Goal: Task Accomplishment & Management: Manage account settings

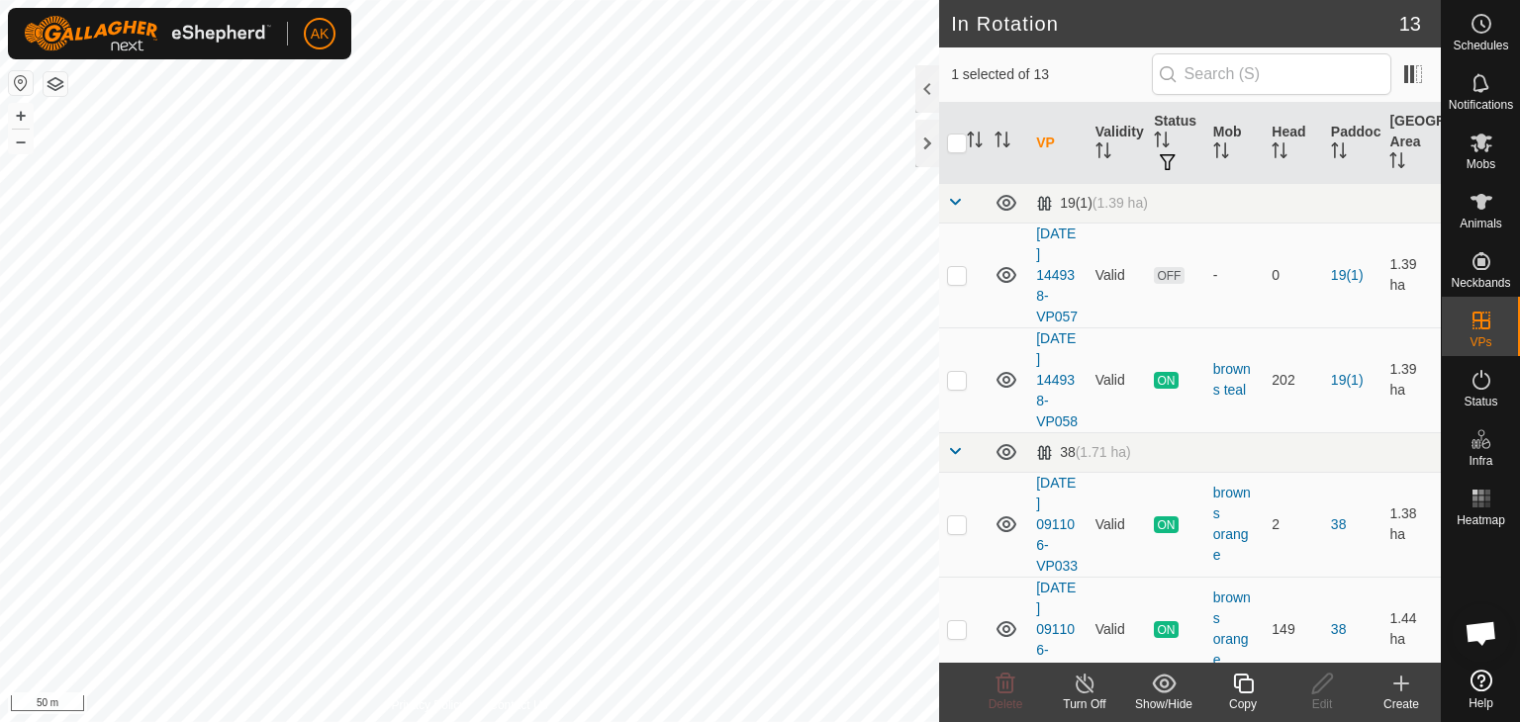
checkbox input "true"
checkbox input "false"
click at [1005, 681] on icon at bounding box center [1006, 684] width 24 height 24
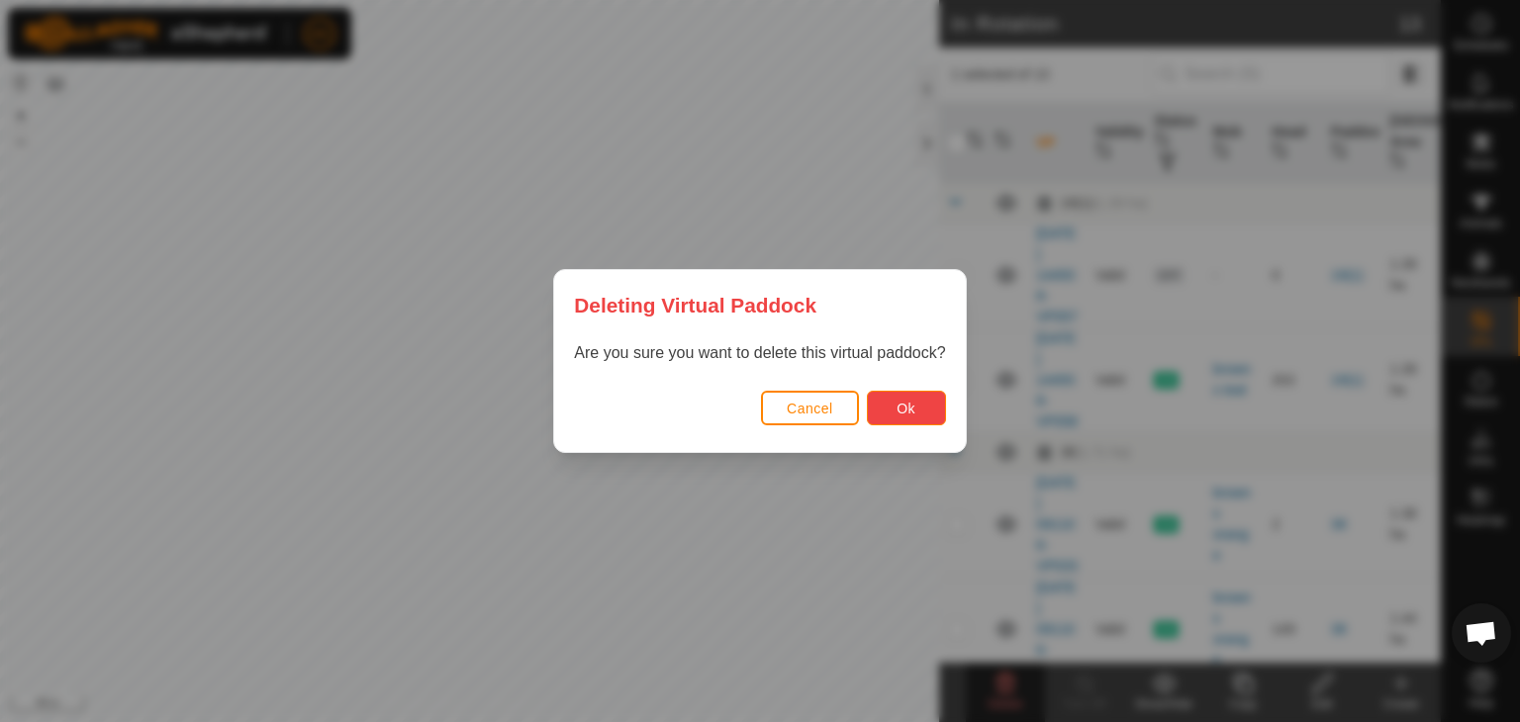
click at [915, 401] on span "Ok" at bounding box center [906, 409] width 19 height 16
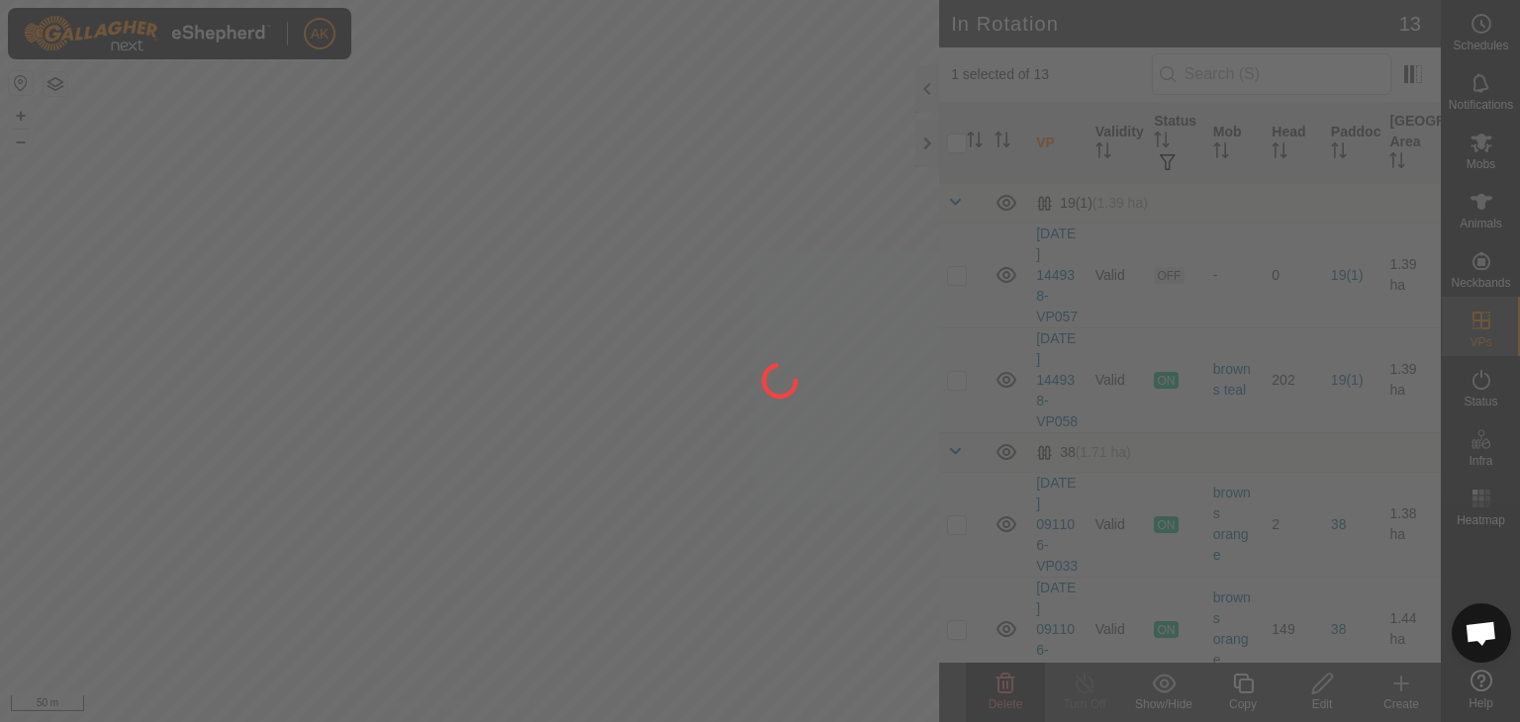
checkbox input "false"
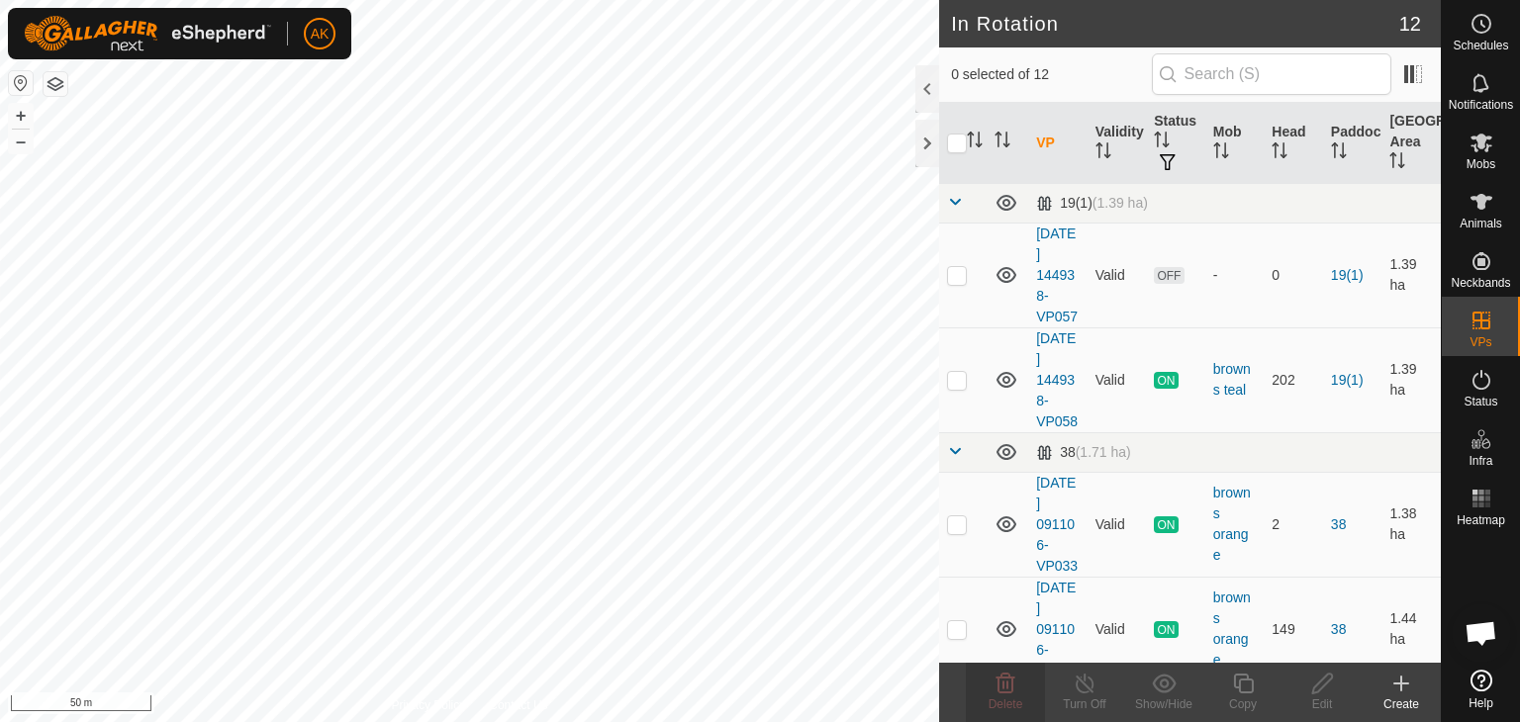
checkbox input "true"
checkbox input "false"
click at [1009, 685] on icon at bounding box center [1006, 684] width 24 height 24
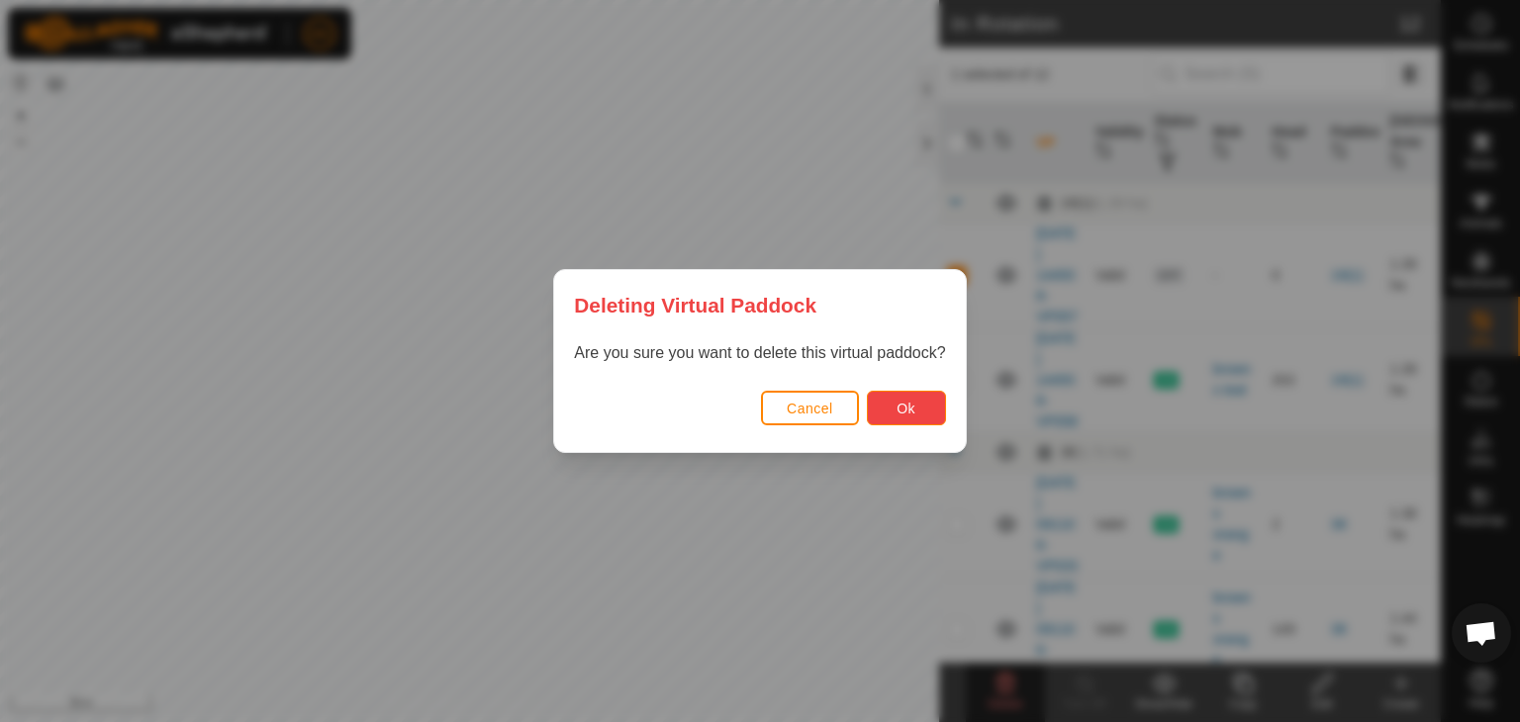
click at [935, 391] on button "Ok" at bounding box center [906, 408] width 79 height 35
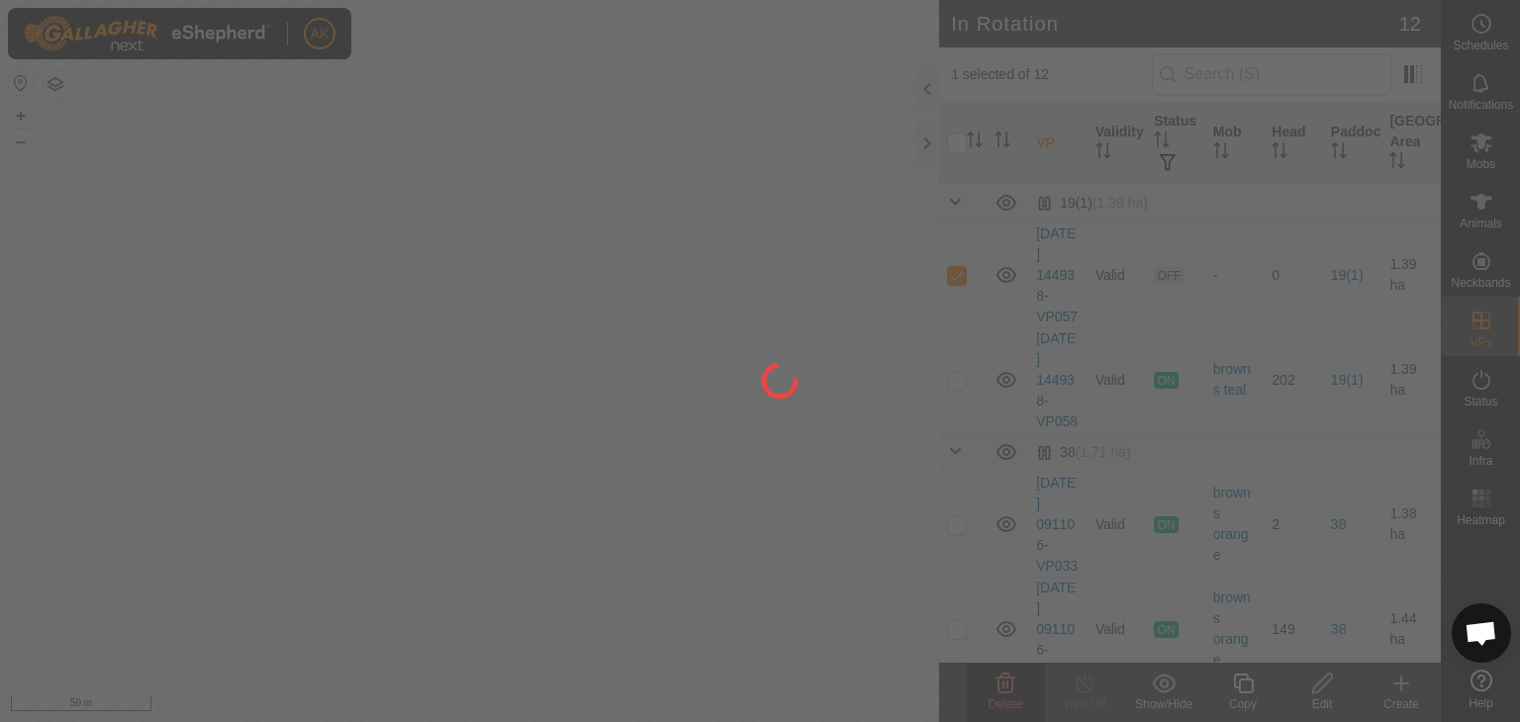
checkbox input "false"
drag, startPoint x: 744, startPoint y: 406, endPoint x: 534, endPoint y: 424, distance: 210.6
click at [554, 429] on div at bounding box center [760, 361] width 1520 height 722
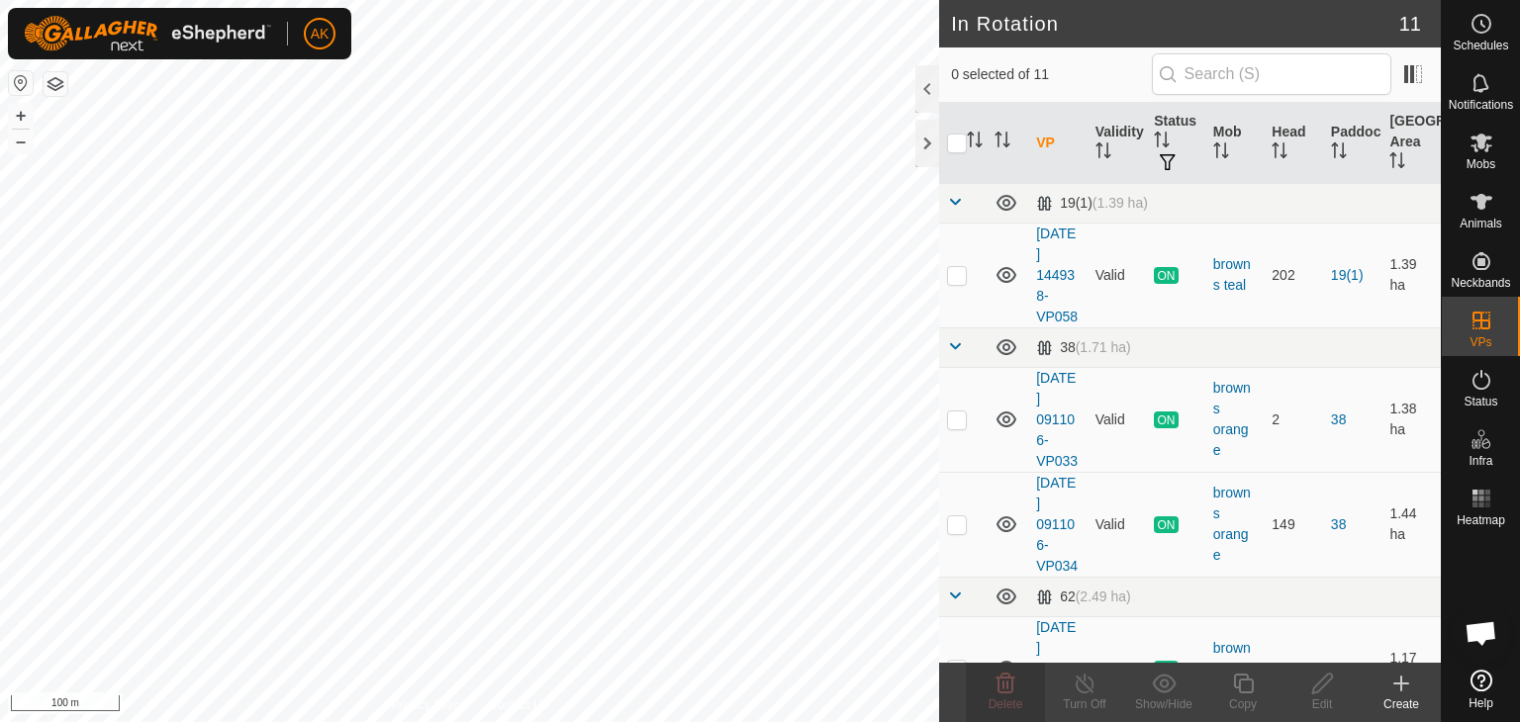
checkbox input "true"
checkbox input "false"
click at [1007, 678] on icon at bounding box center [1006, 684] width 19 height 20
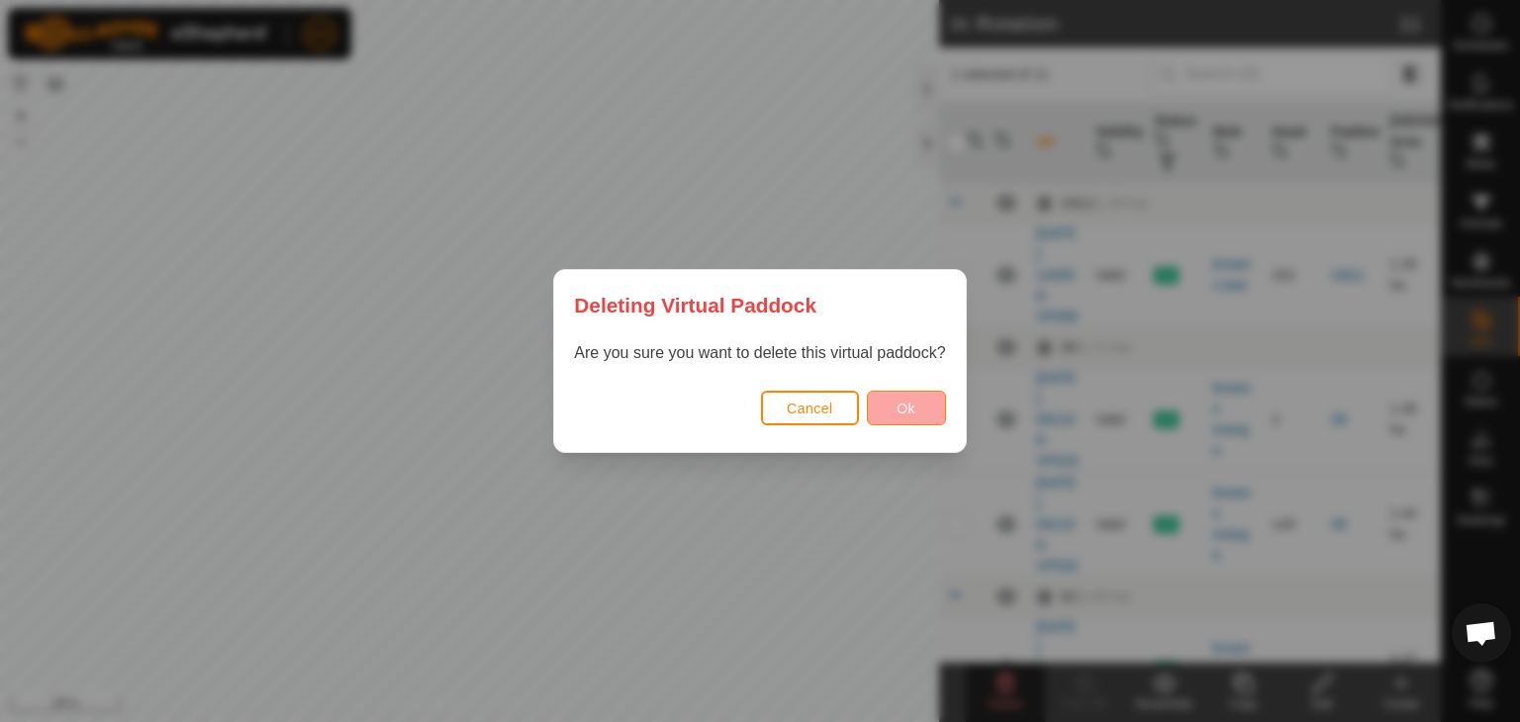
click at [896, 390] on div "Cancel Ok" at bounding box center [759, 418] width 411 height 67
click at [898, 406] on span "Ok" at bounding box center [906, 409] width 19 height 16
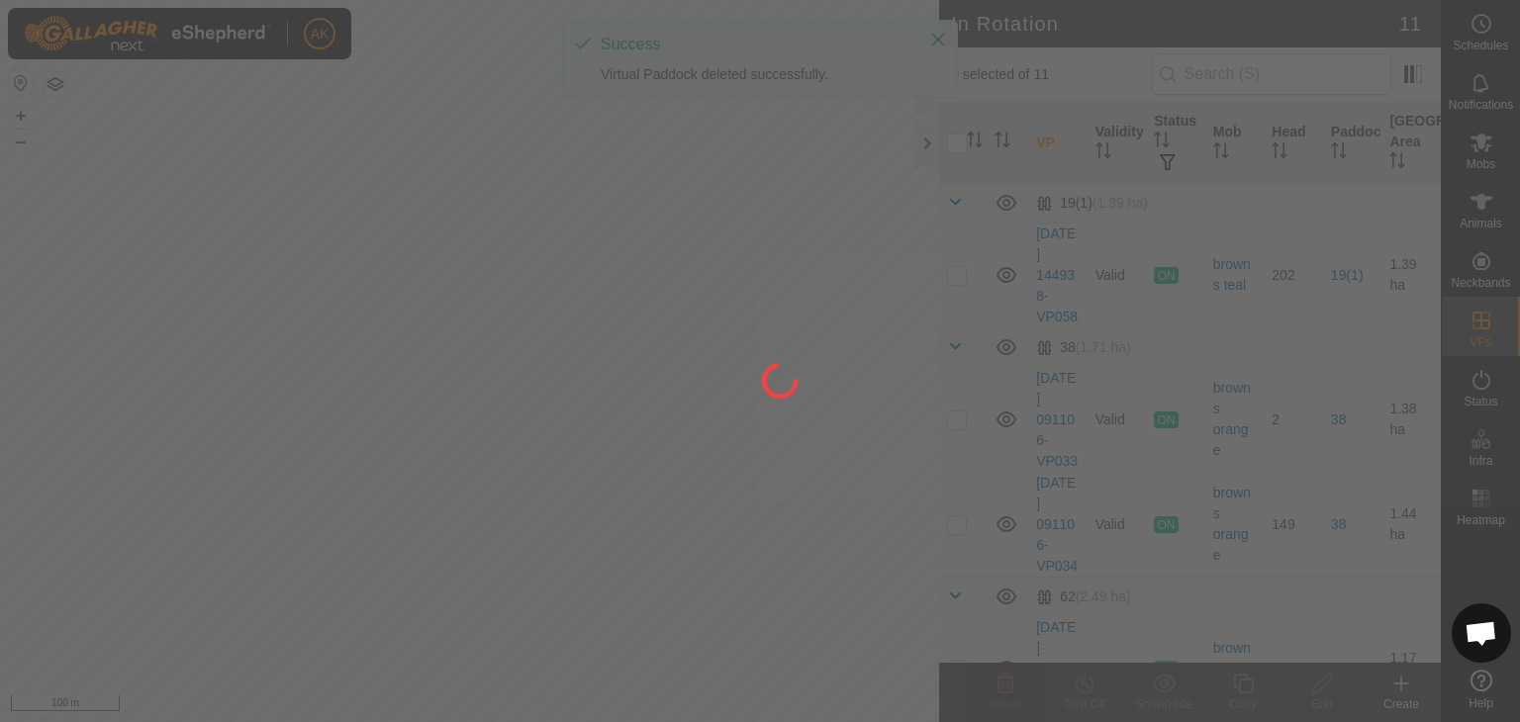
checkbox input "false"
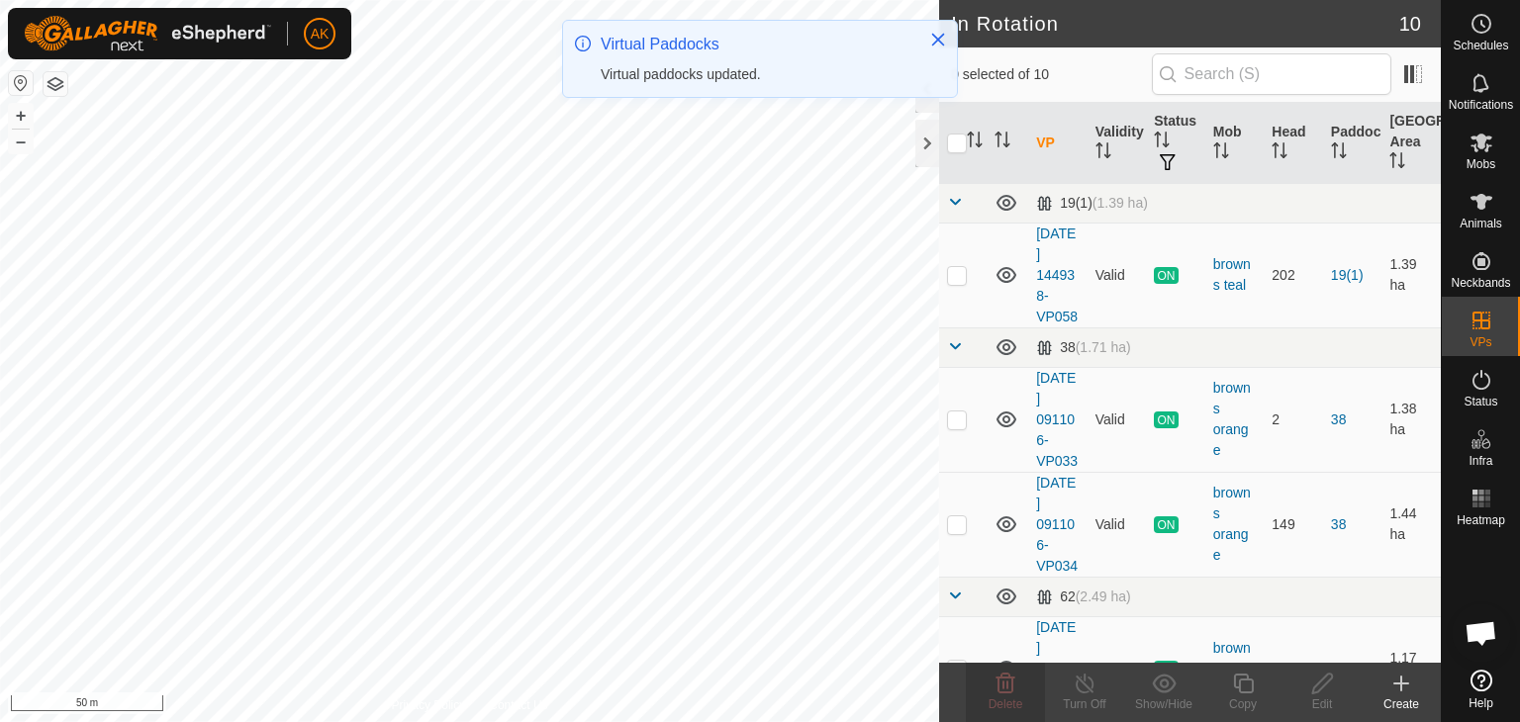
checkbox input "true"
checkbox input "false"
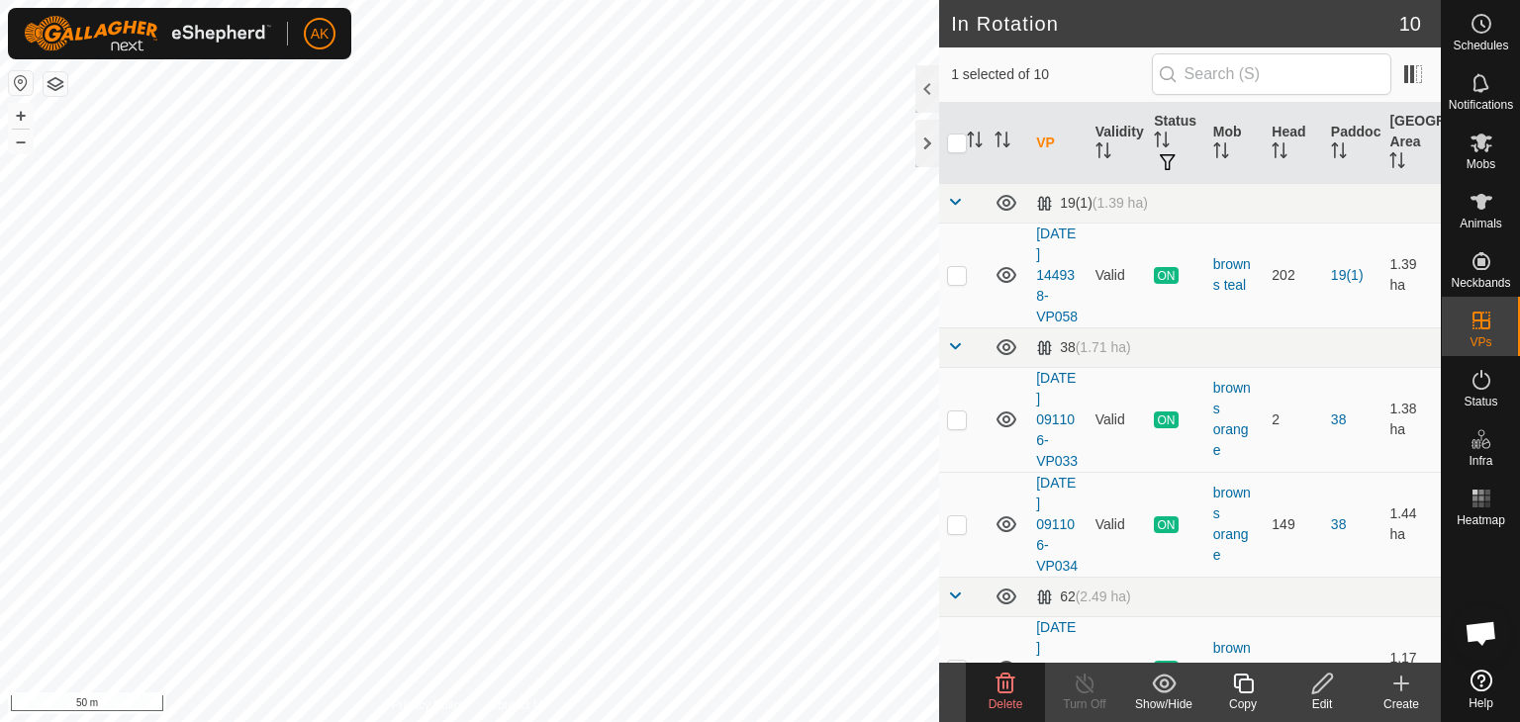
click at [1000, 669] on div "Delete" at bounding box center [1005, 692] width 79 height 59
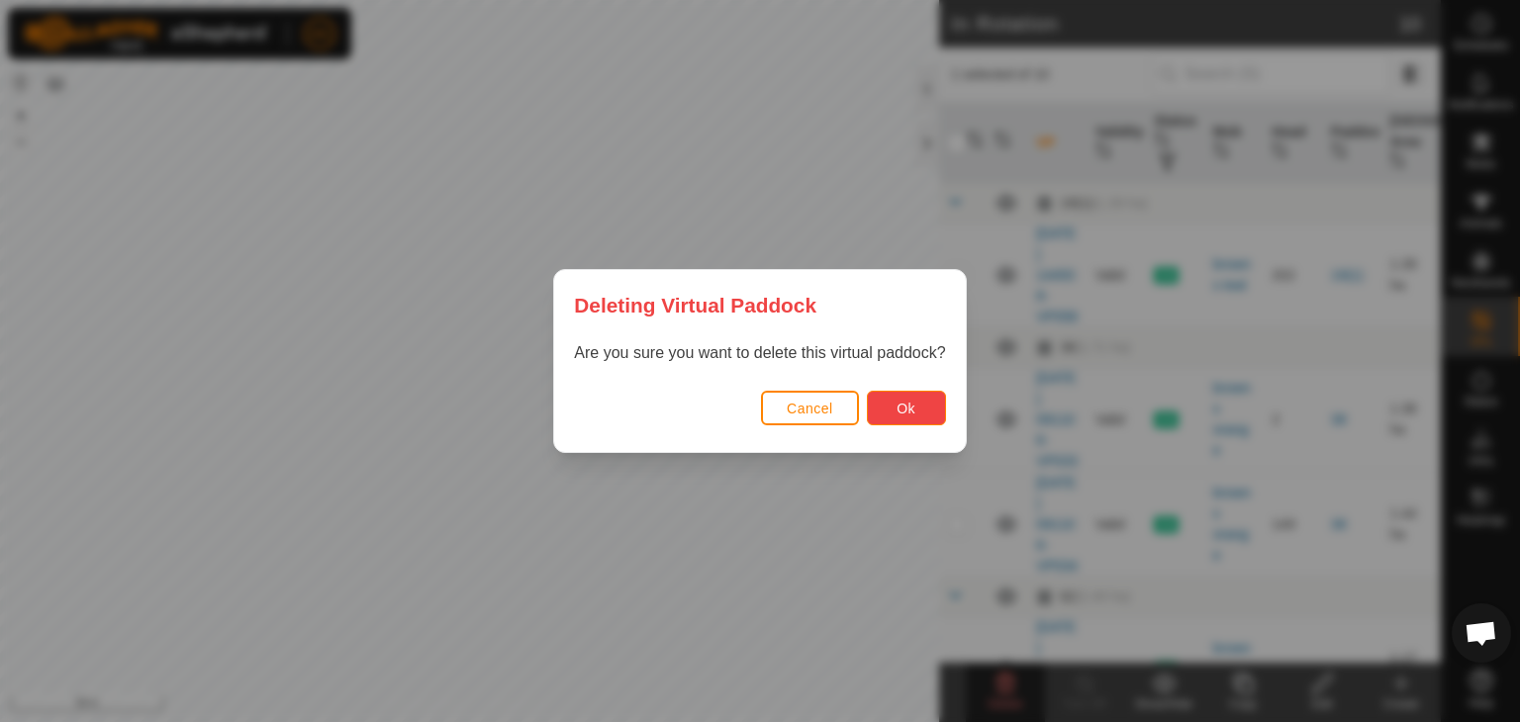
click at [887, 401] on button "Ok" at bounding box center [906, 408] width 79 height 35
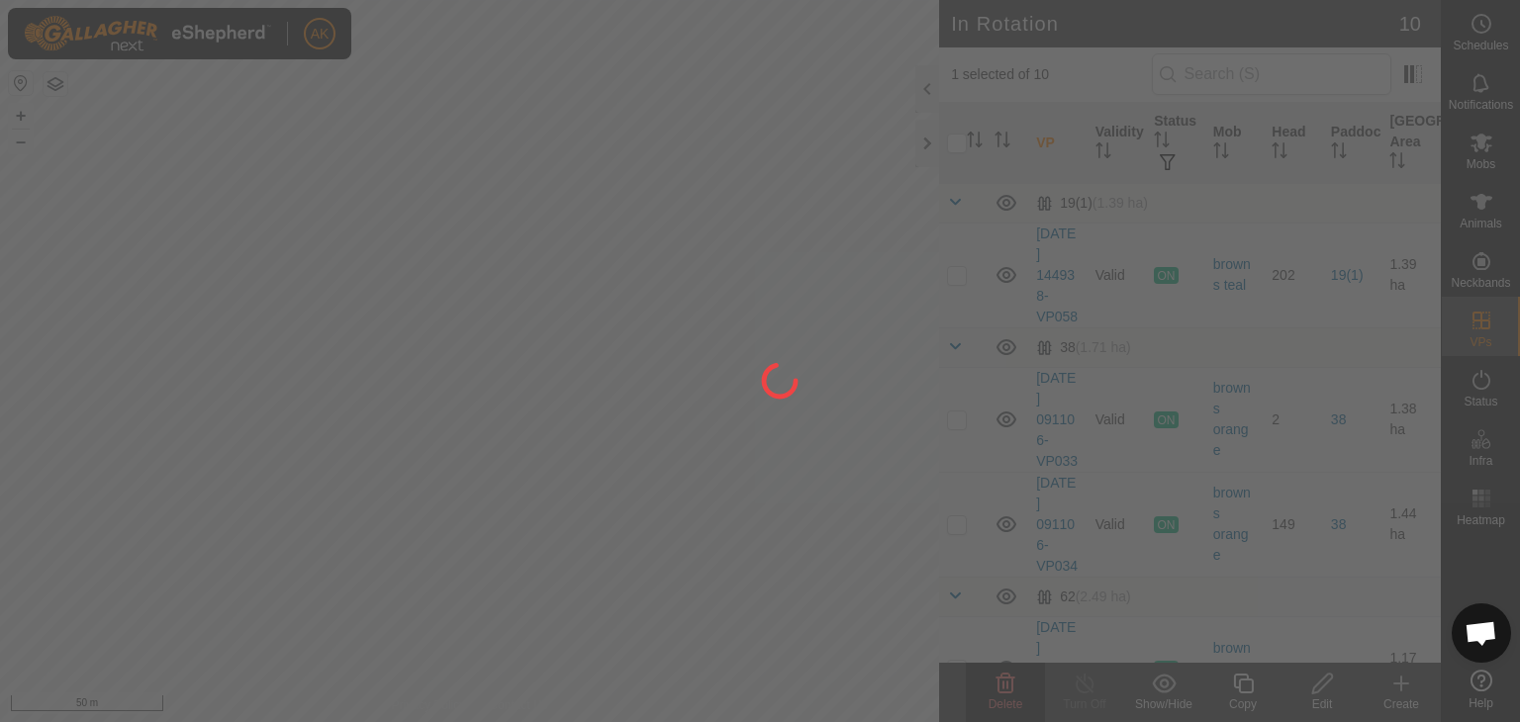
checkbox input "false"
drag, startPoint x: 447, startPoint y: 258, endPoint x: 617, endPoint y: 306, distance: 175.8
click at [617, 306] on div at bounding box center [760, 361] width 1520 height 722
